Goal: Check status: Check status

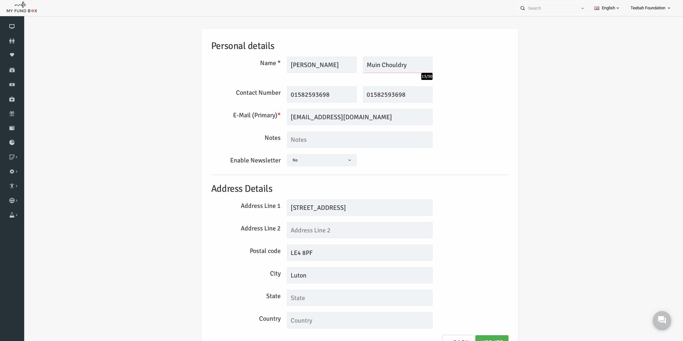
scroll to position [4, 0]
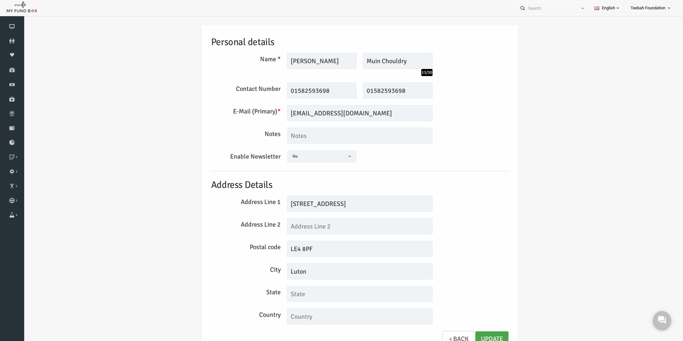
click at [480, 336] on link "Update" at bounding box center [478, 339] width 33 height 16
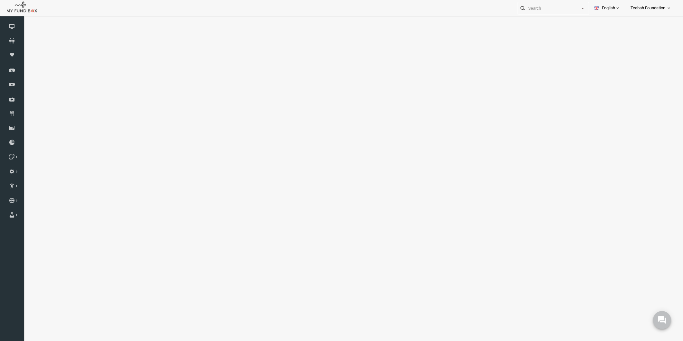
select select "100"
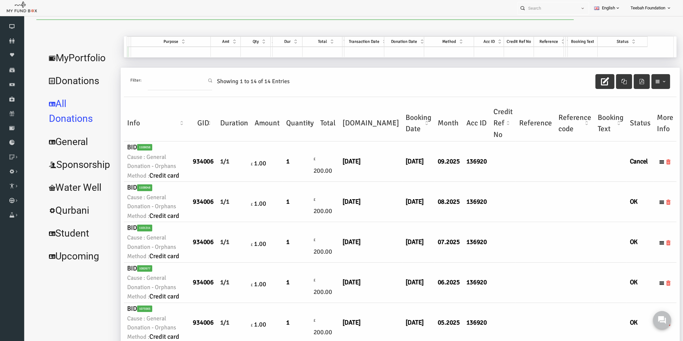
scroll to position [0, 0]
click at [503, 222] on td at bounding box center [522, 202] width 39 height 40
click at [542, 222] on td at bounding box center [561, 202] width 39 height 40
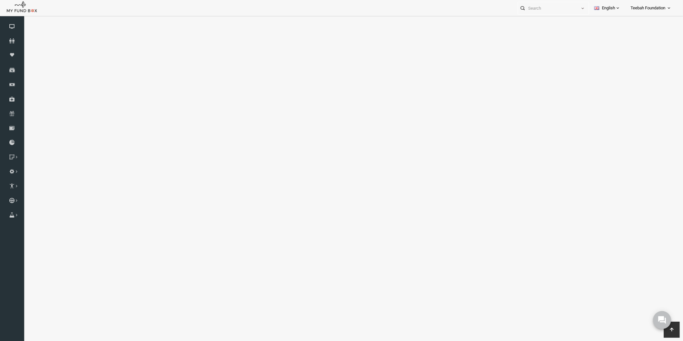
scroll to position [1155, 0]
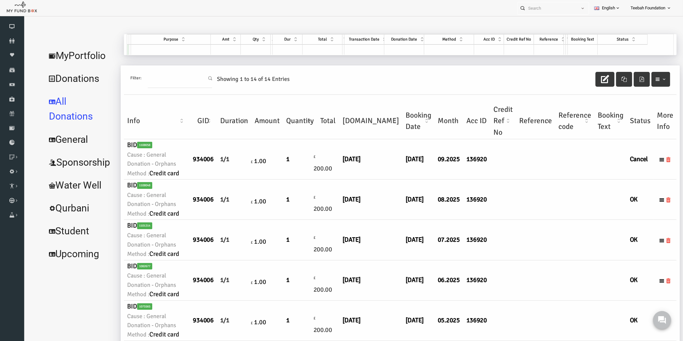
scroll to position [0, 0]
